Goal: Book appointment/travel/reservation

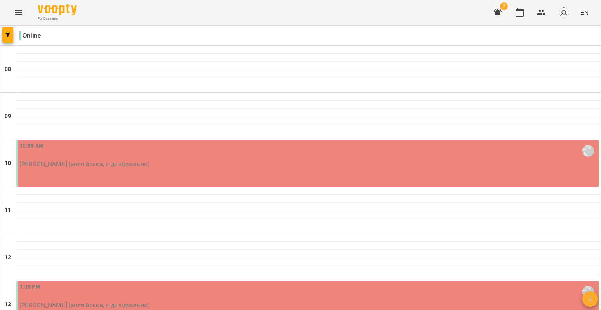
scroll to position [392, 0]
type input "**********"
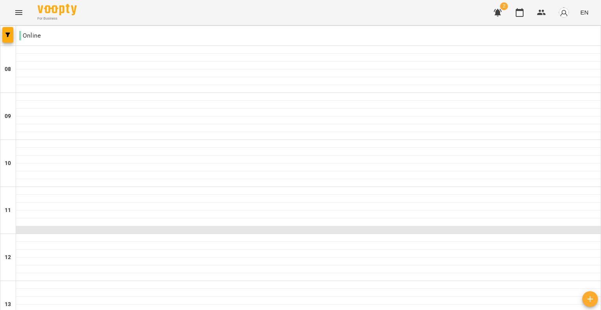
scroll to position [78, 0]
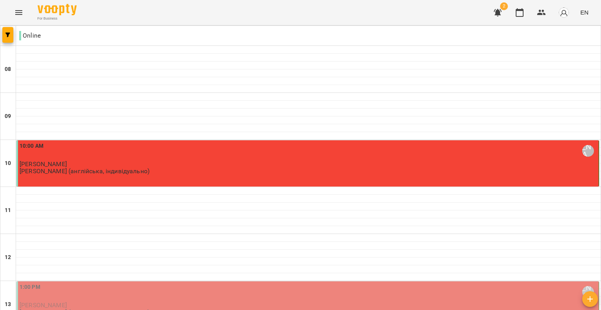
scroll to position [157, 0]
click at [105, 309] on p "[PERSON_NAME] (англійська, індивідуально)" at bounding box center [85, 312] width 130 height 7
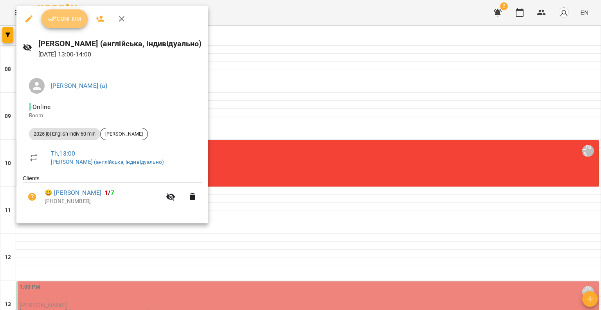
click at [72, 25] on button "Confirm" at bounding box center [65, 18] width 46 height 19
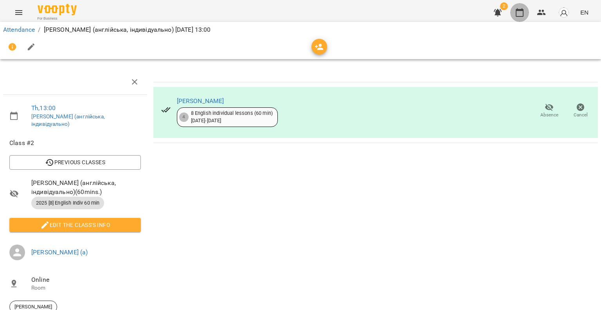
click at [519, 8] on icon "button" at bounding box center [519, 12] width 9 height 9
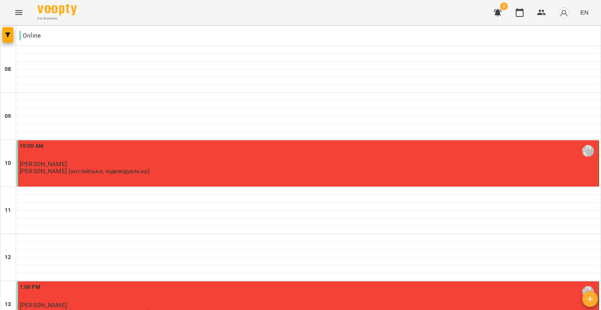
scroll to position [313, 0]
